Goal: Task Accomplishment & Management: Use online tool/utility

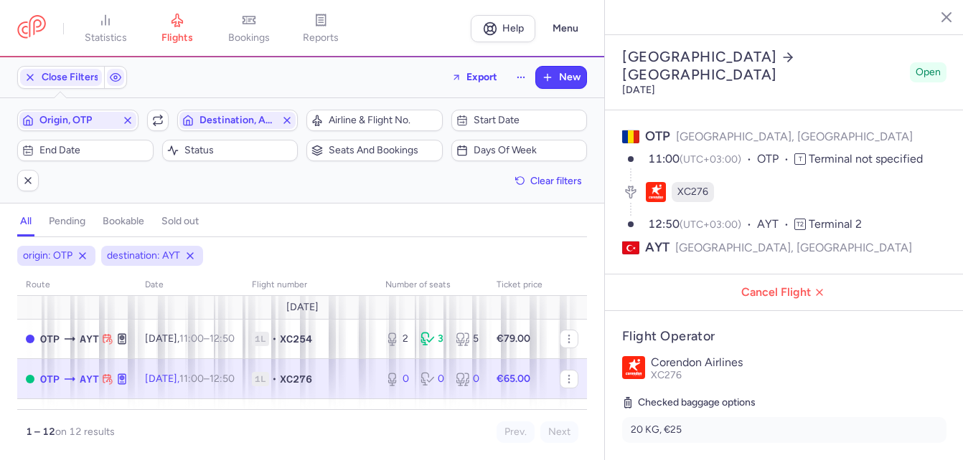
select select "days"
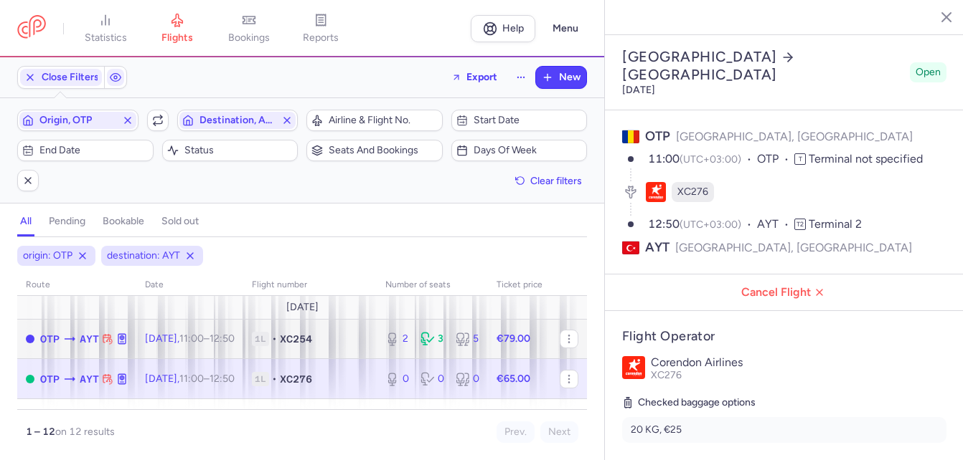
click at [197, 339] on span "[DATE] 11:00 – 12:50 +0" at bounding box center [190, 339] width 90 height 12
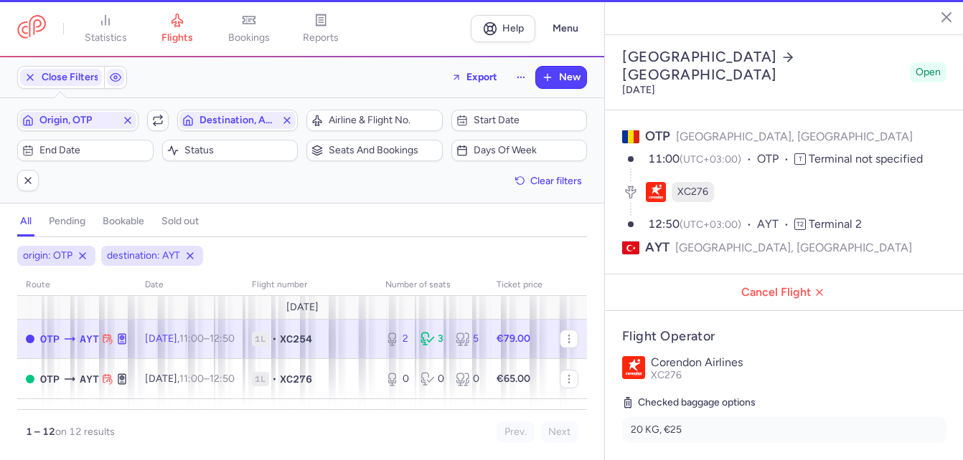
type input "2"
type input "3"
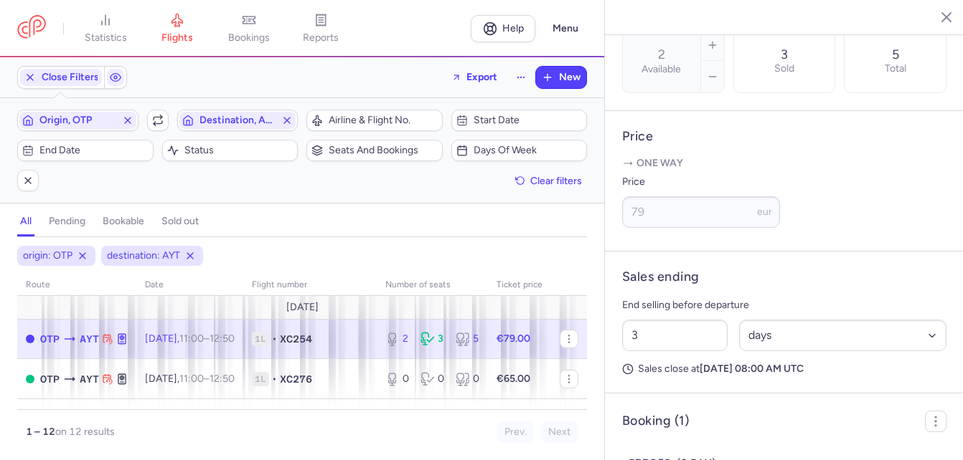
scroll to position [566, 0]
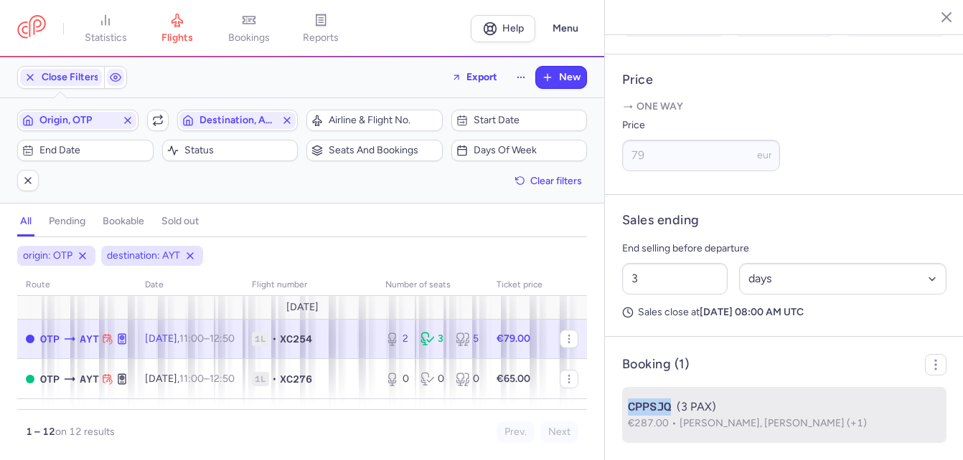
drag, startPoint x: 626, startPoint y: 400, endPoint x: 722, endPoint y: 408, distance: 95.7
click at [722, 408] on li "CPPSJQ (3 PAX) €287.00 [PERSON_NAME], [PERSON_NAME] (+1)" at bounding box center [784, 415] width 324 height 56
copy span "CPPSJQ"
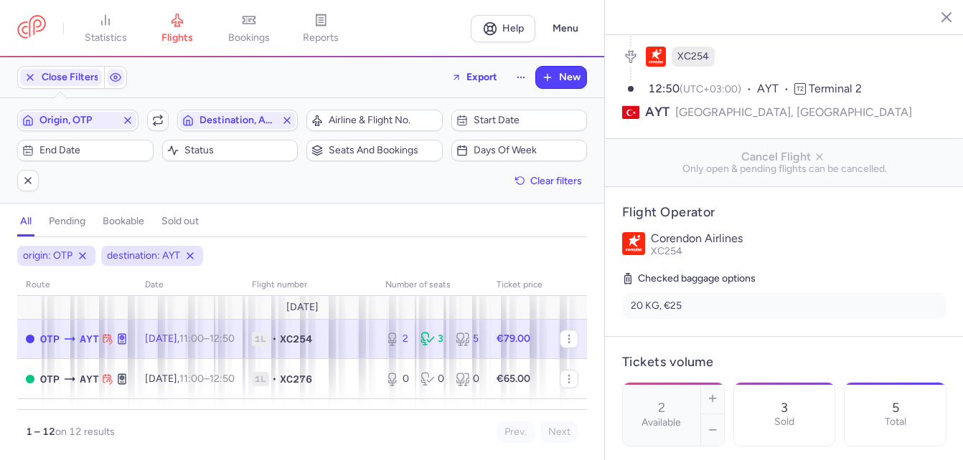
scroll to position [0, 0]
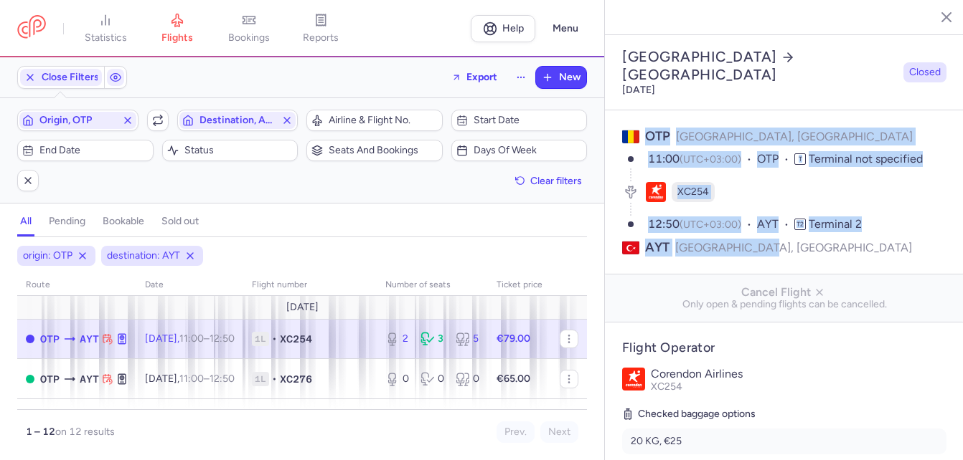
drag, startPoint x: 645, startPoint y: 78, endPoint x: 845, endPoint y: 189, distance: 228.9
click at [845, 189] on section "OTP [GEOGRAPHIC_DATA], [GEOGRAPHIC_DATA] 11:00 (UTC+03:00) OTP T Terminal not s…" at bounding box center [784, 192] width 359 height 164
copy section "OTP [GEOGRAPHIC_DATA], [GEOGRAPHIC_DATA] 11:00 (UTC+03:00) OTP T Terminal not s…"
